Goal: Transaction & Acquisition: Purchase product/service

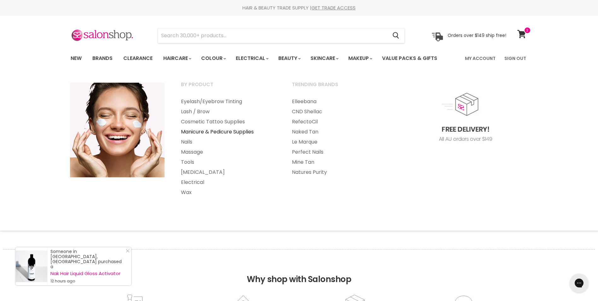
click at [211, 132] on link "Manicure & Pedicure Supplies" at bounding box center [228, 132] width 110 height 10
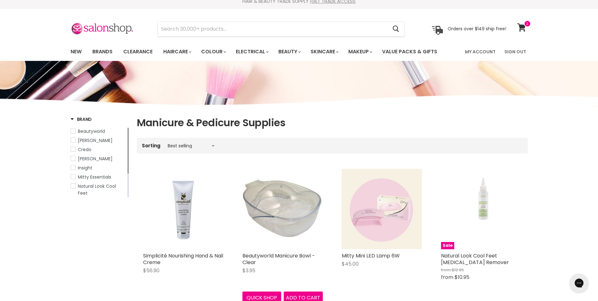
scroll to position [5, 0]
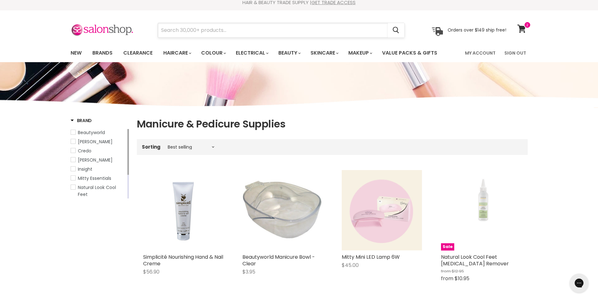
click at [186, 34] on input "Search" at bounding box center [273, 30] width 230 height 15
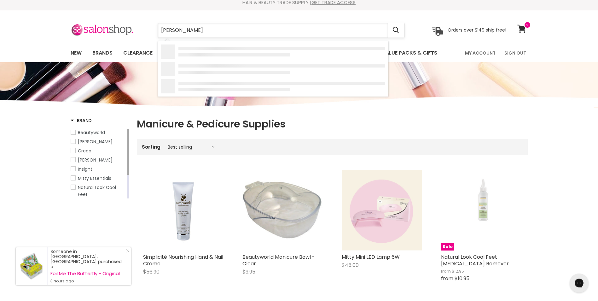
type input "TOWEL"
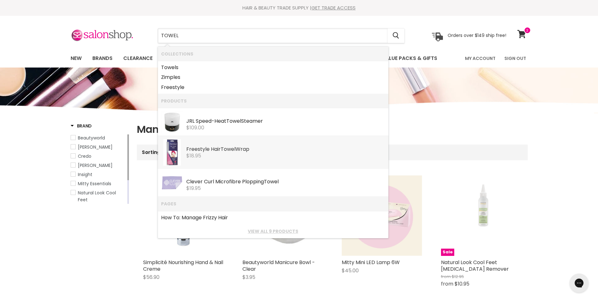
scroll to position [0, 0]
click at [180, 70] on link "Towel s" at bounding box center [273, 67] width 224 height 10
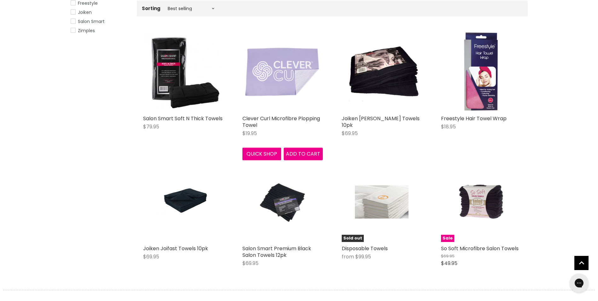
scroll to position [144, 0]
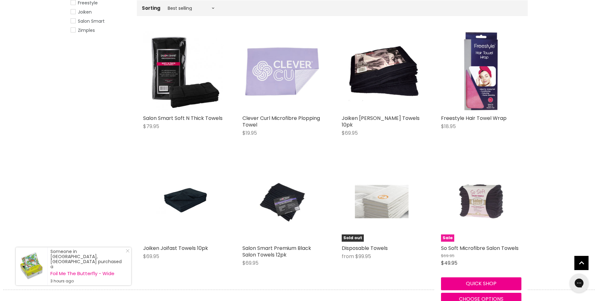
click at [466, 199] on img "Main content" at bounding box center [480, 201] width 53 height 80
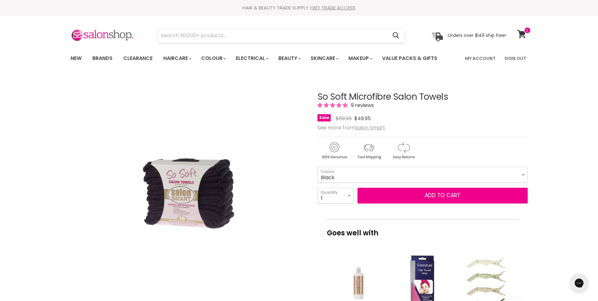
click at [366, 105] on span "9 reviews" at bounding box center [361, 105] width 25 height 7
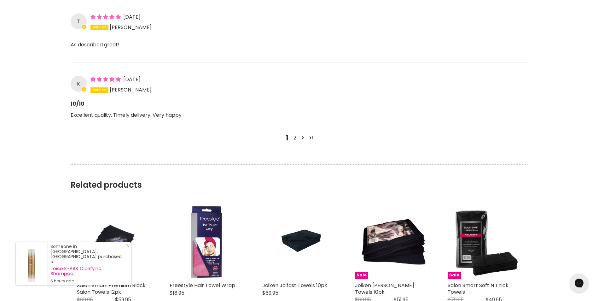
scroll to position [771, 0]
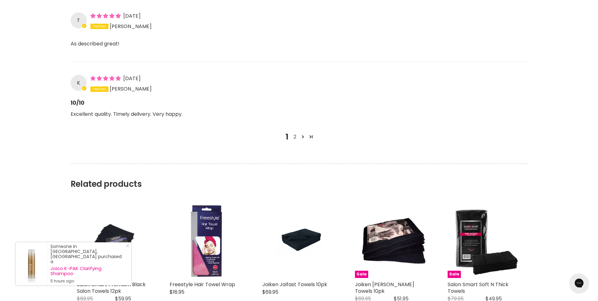
click at [296, 137] on link "2" at bounding box center [295, 137] width 8 height 8
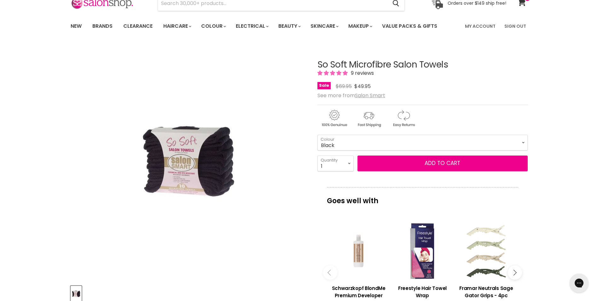
scroll to position [32, 0]
click at [385, 143] on select "Black" at bounding box center [423, 143] width 210 height 16
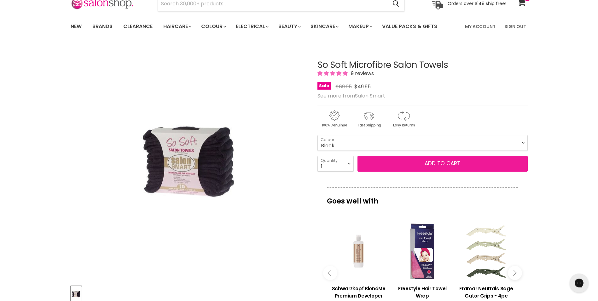
click at [394, 166] on button "Add to cart" at bounding box center [443, 164] width 170 height 16
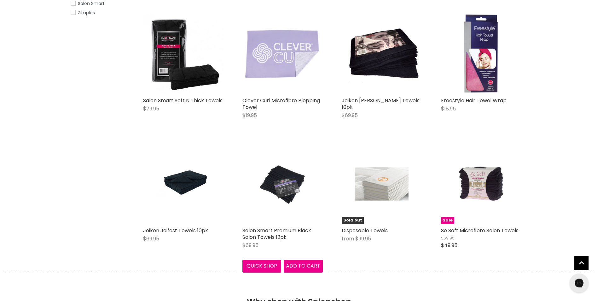
scroll to position [161, 0]
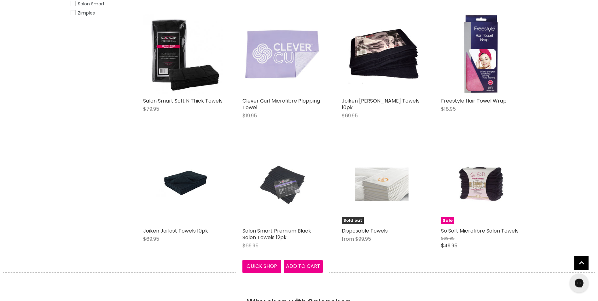
click at [284, 174] on img "Main content" at bounding box center [282, 184] width 53 height 80
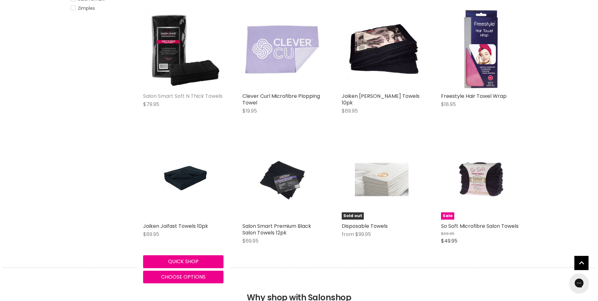
scroll to position [166, 0]
click at [183, 173] on img "Main content" at bounding box center [183, 179] width 54 height 80
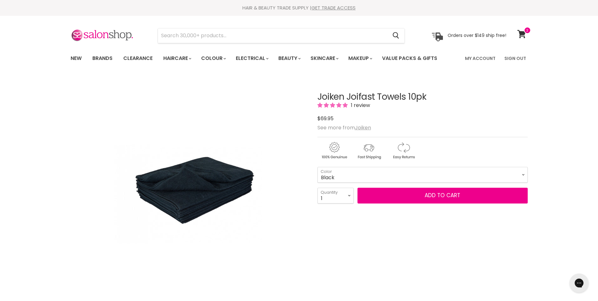
click at [331, 108] on span "5.00 stars" at bounding box center [334, 105] width 32 height 7
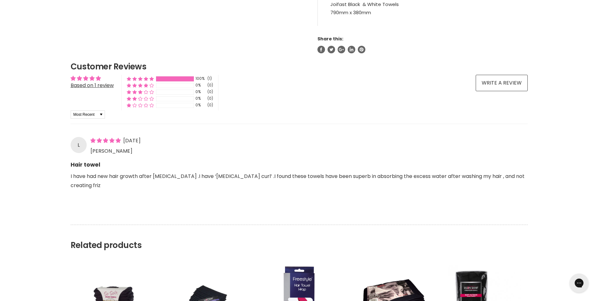
scroll to position [397, 0]
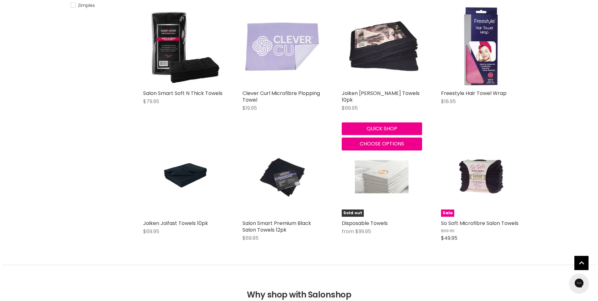
click at [392, 54] on img "Main content" at bounding box center [381, 46] width 77 height 80
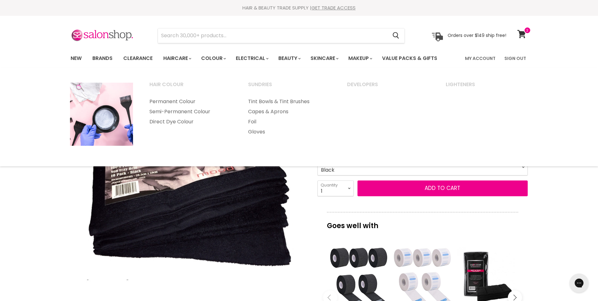
click at [224, 194] on img "Joiken Barber Towels 10pk image. Click or Scroll to Zoom." at bounding box center [183, 194] width 227 height 236
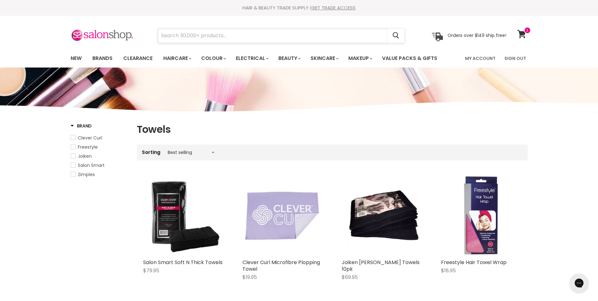
click at [210, 34] on input "Search" at bounding box center [273, 35] width 230 height 15
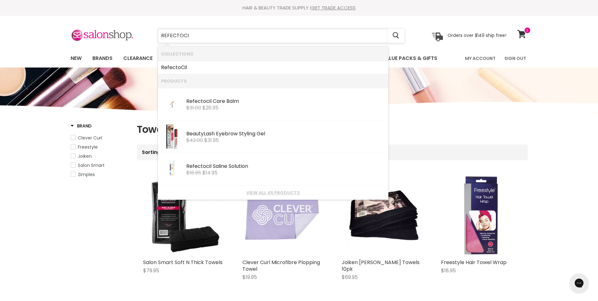
type input "REFECTOCIL"
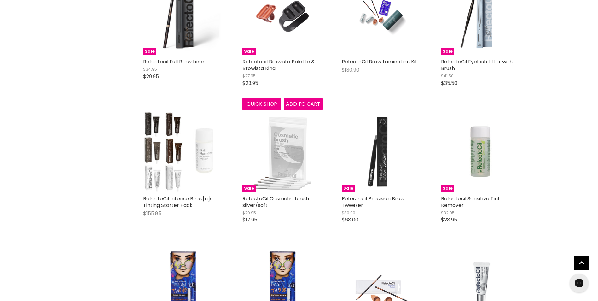
scroll to position [304, 0]
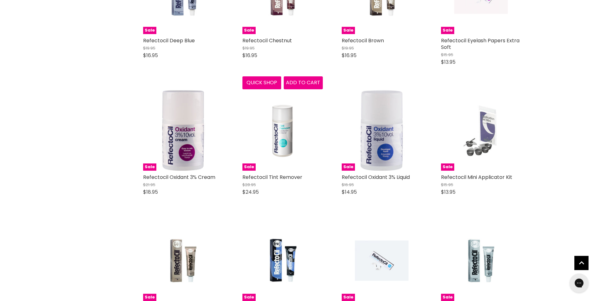
scroll to position [990, 0]
